Goal: Task Accomplishment & Management: Manage account settings

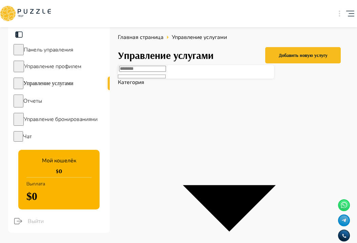
drag, startPoint x: 245, startPoint y: 148, endPoint x: 225, endPoint y: 140, distance: 21.6
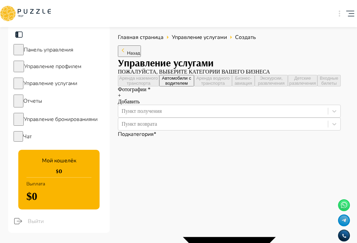
type textarea "*"
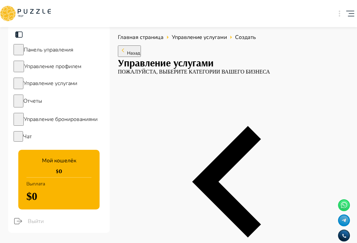
type textarea "*"
click at [127, 52] on icon "button" at bounding box center [123, 50] width 8 height 8
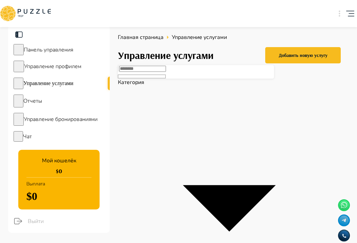
drag, startPoint x: 242, startPoint y: 149, endPoint x: 222, endPoint y: 140, distance: 22.0
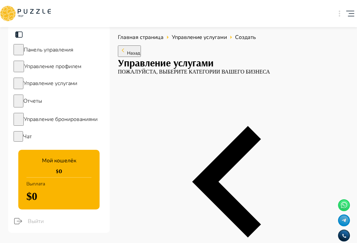
type textarea "*"
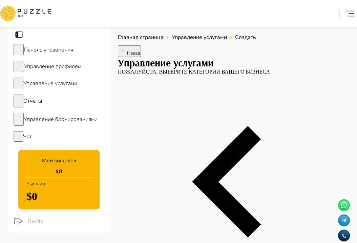
type textarea "*"
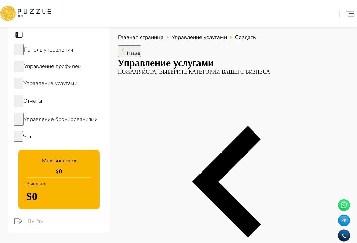
type textarea "*"
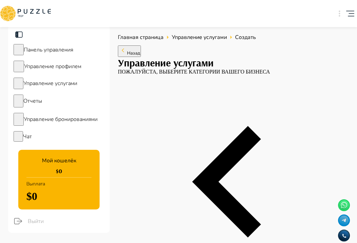
type textarea "*"
click at [141, 51] on button "Назад" at bounding box center [129, 51] width 23 height 12
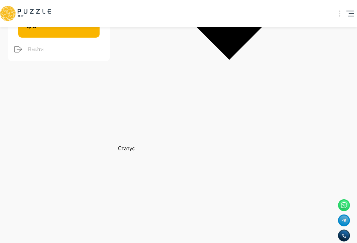
scroll to position [184, 0]
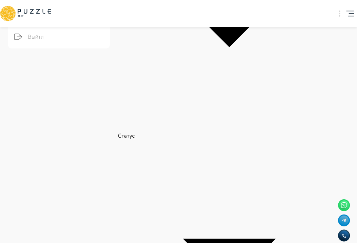
drag, startPoint x: 243, startPoint y: 147, endPoint x: 226, endPoint y: 140, distance: 19.0
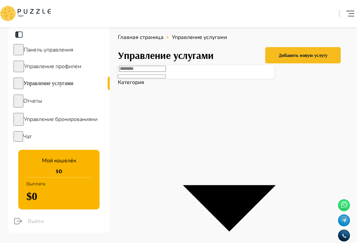
drag, startPoint x: 249, startPoint y: 147, endPoint x: 226, endPoint y: 143, distance: 23.1
copy p "Toyota Sequoia"
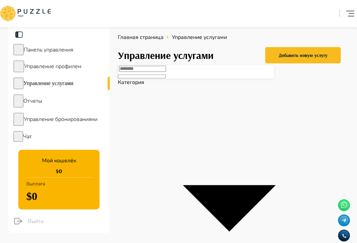
drag, startPoint x: 242, startPoint y: 149, endPoint x: 226, endPoint y: 128, distance: 25.6
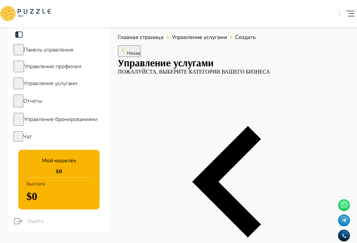
type textarea "*"
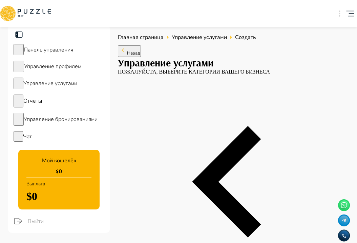
type textarea "*"
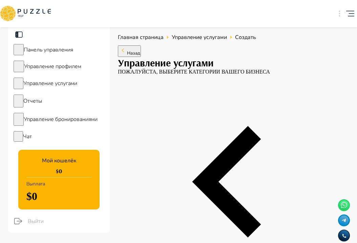
type textarea "*"
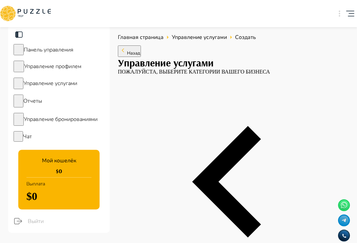
type textarea "*"
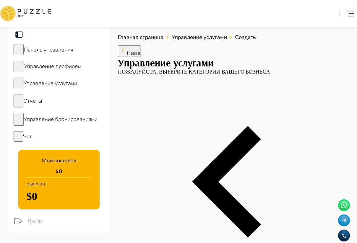
type textarea "*"
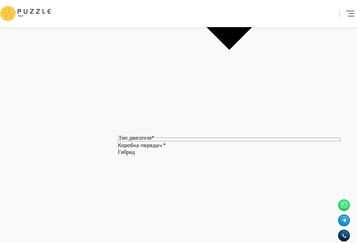
scroll to position [1856, 0]
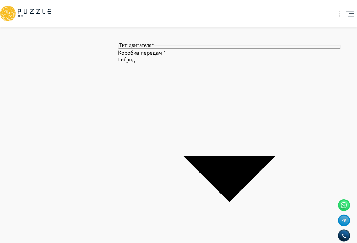
type input "***"
type textarea "*"
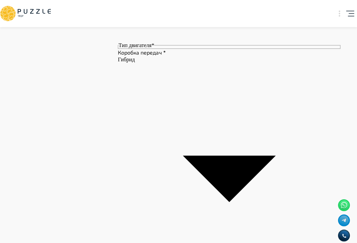
type textarea "*"
type input "**"
type textarea "*"
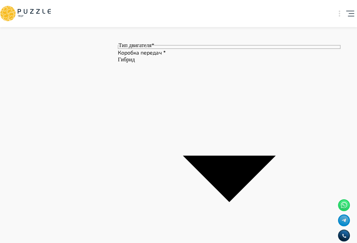
type textarea "*"
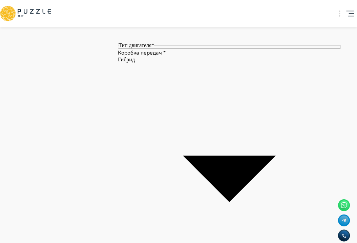
type textarea "*"
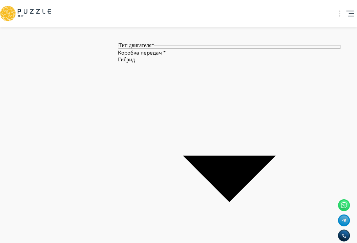
type textarea "*"
type input "*"
type textarea "*"
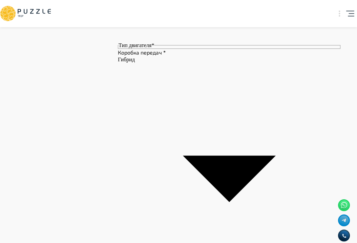
type textarea "*"
type input "*"
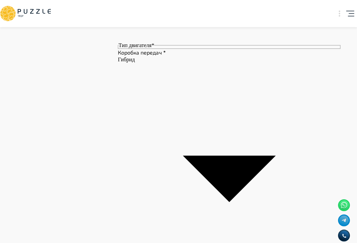
type textarea "*"
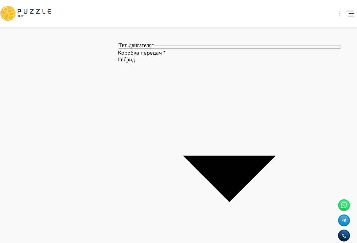
type textarea "*"
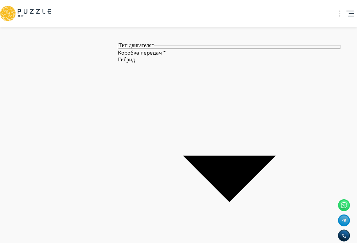
type textarea "*"
type input "*"
type textarea "*"
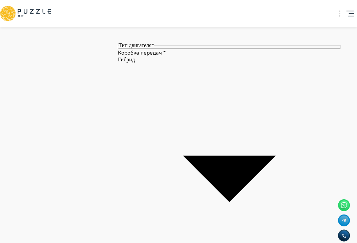
type textarea "*"
type input "**"
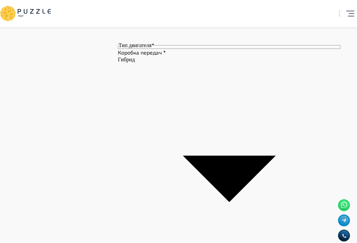
type textarea "*"
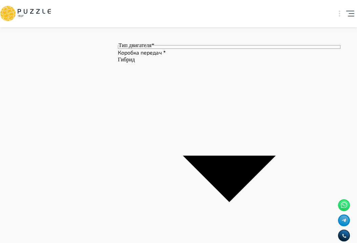
type textarea "*"
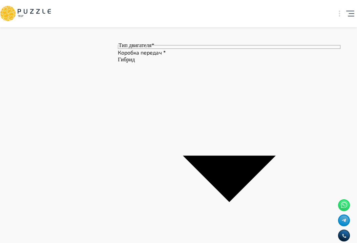
type textarea "*"
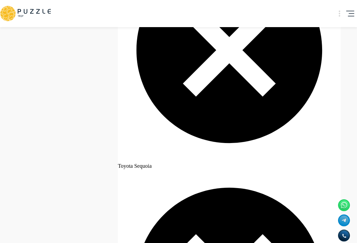
scroll to position [2275, 0]
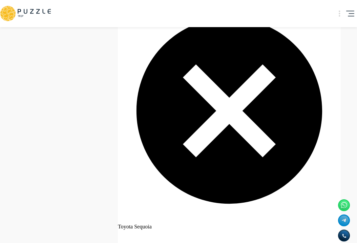
type input "**"
type textarea "*"
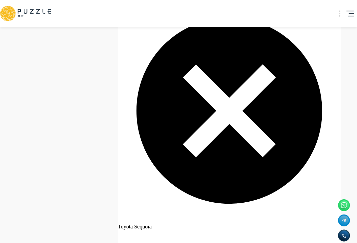
type textarea "*"
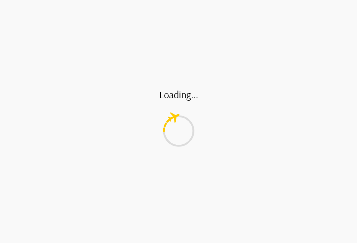
type textarea "*"
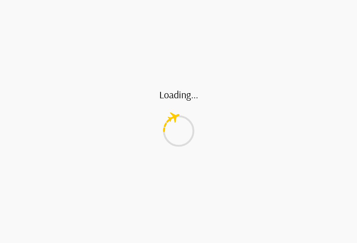
type textarea "*"
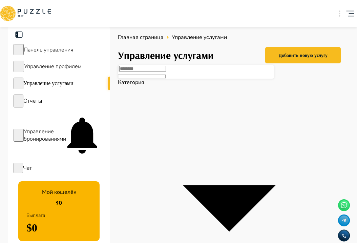
scroll to position [0, 7]
click at [66, 128] on span "Управление бронированиями" at bounding box center [45, 135] width 42 height 15
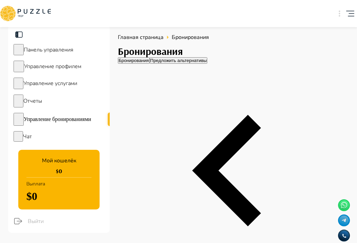
scroll to position [0, 256]
click at [201, 64] on button "Предложить альтернативы" at bounding box center [179, 60] width 58 height 6
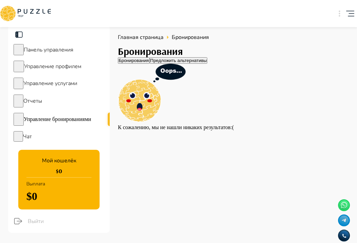
click at [160, 64] on div "Бронирования Предложить альтернативы" at bounding box center [229, 60] width 223 height 6
click at [150, 64] on button "Бронирования" at bounding box center [134, 60] width 32 height 6
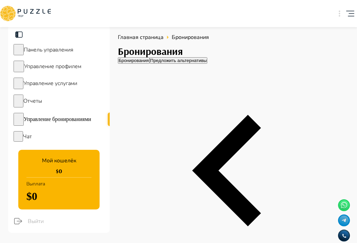
scroll to position [0, 360]
